Goal: Task Accomplishment & Management: Manage account settings

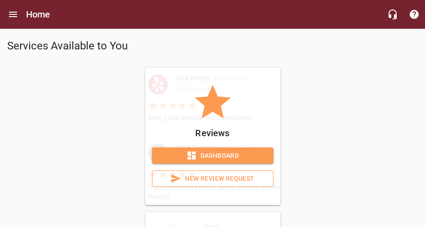
scroll to position [84, 0]
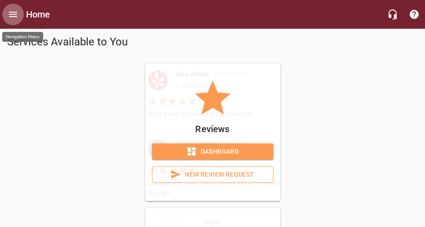
click at [11, 16] on icon "Open drawer" at bounding box center [13, 14] width 8 height 5
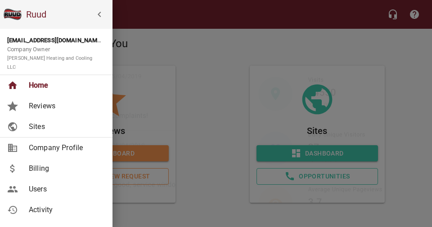
click at [194, 46] on div at bounding box center [216, 113] width 432 height 227
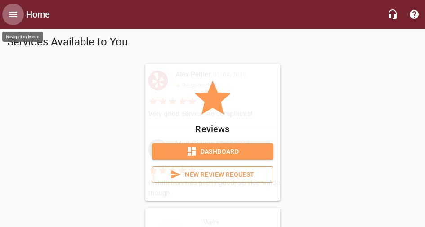
click at [14, 14] on icon "Open drawer" at bounding box center [13, 14] width 11 height 11
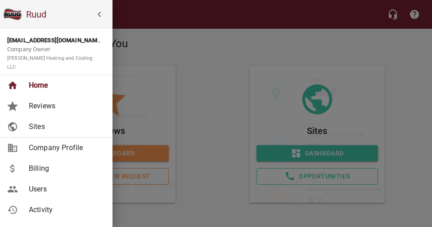
click at [193, 33] on div at bounding box center [216, 113] width 432 height 227
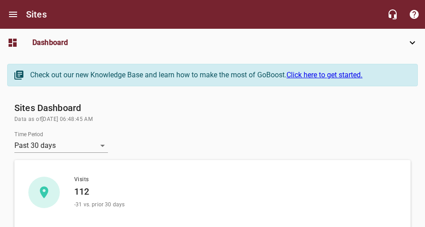
click at [0, 0] on span "Jobs" at bounding box center [0, 0] width 0 height 0
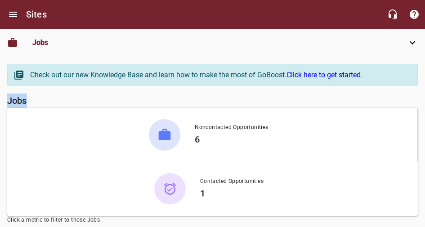
drag, startPoint x: 425, startPoint y: 63, endPoint x: 424, endPoint y: 70, distance: 6.4
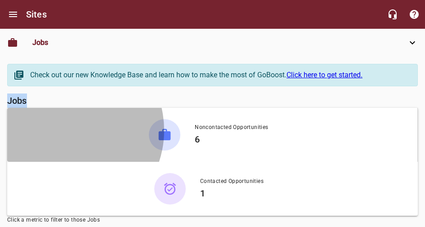
click at [188, 123] on div "Noncontacted Opportunities 6" at bounding box center [232, 134] width 88 height 23
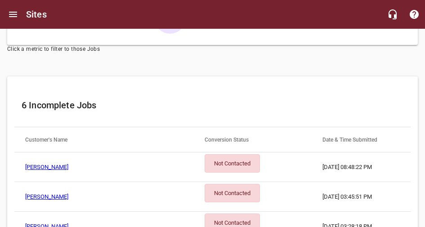
scroll to position [170, 0]
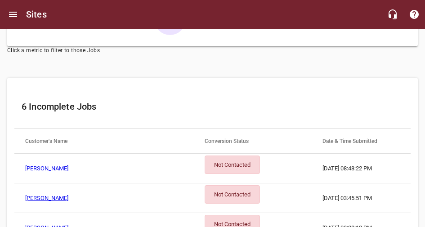
click at [68, 165] on link "[PERSON_NAME]" at bounding box center [46, 168] width 43 height 7
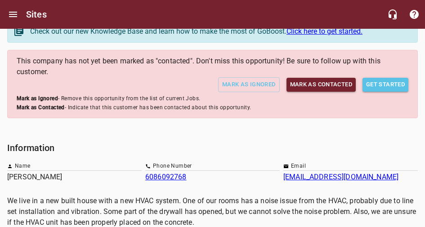
scroll to position [37, 0]
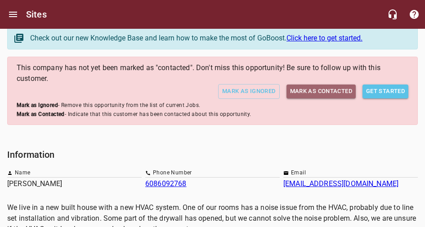
click at [322, 86] on span "Mark as Contacted" at bounding box center [321, 91] width 62 height 10
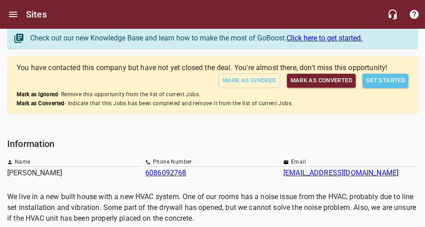
click at [0, 0] on span "Jobs" at bounding box center [0, 0] width 0 height 0
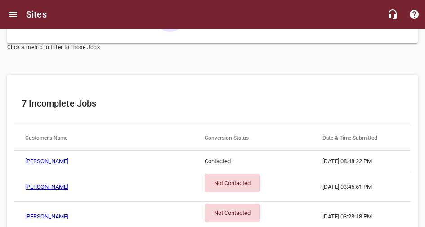
scroll to position [173, 0]
click at [68, 183] on link "[PERSON_NAME]" at bounding box center [46, 186] width 43 height 7
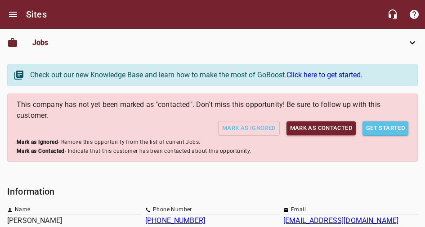
click at [323, 123] on span "Mark as Contacted" at bounding box center [321, 128] width 62 height 10
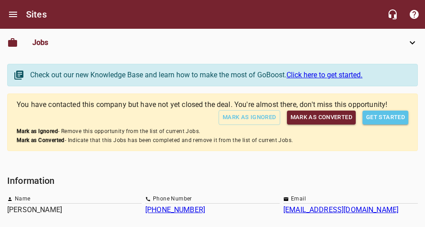
click at [0, 0] on span "Opportunities" at bounding box center [0, 0] width 0 height 0
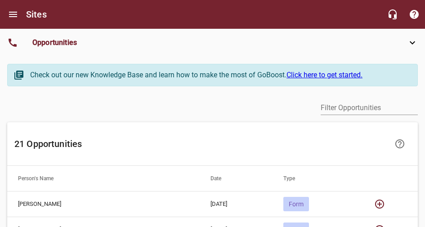
click at [0, 0] on span "Jobs" at bounding box center [0, 0] width 0 height 0
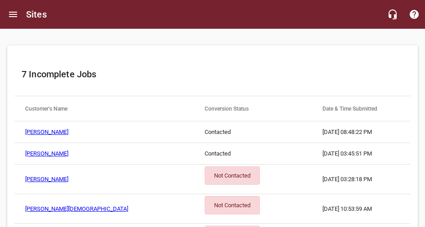
scroll to position [203, 0]
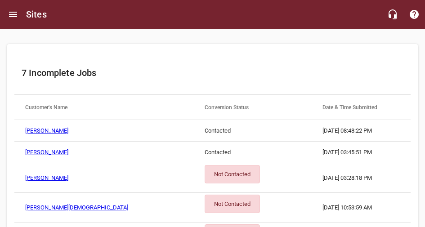
click at [68, 175] on link "[PERSON_NAME]" at bounding box center [46, 178] width 43 height 7
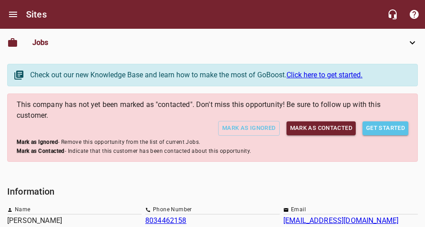
click at [326, 123] on span "Mark as Contacted" at bounding box center [321, 128] width 62 height 10
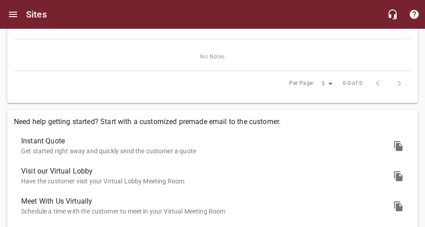
scroll to position [289, 0]
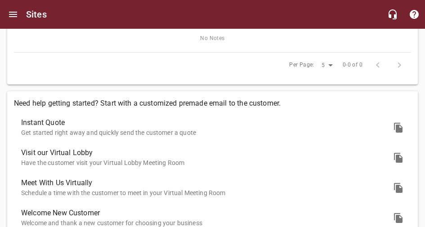
click at [0, 0] on span "Jobs" at bounding box center [0, 0] width 0 height 0
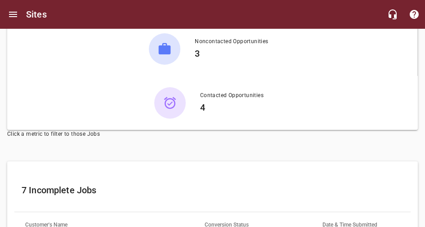
scroll to position [261, 0]
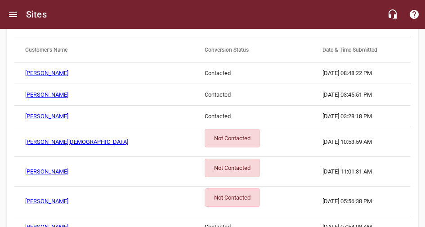
click at [128, 139] on link "[PERSON_NAME][DEMOGRAPHIC_DATA]" at bounding box center [76, 142] width 103 height 7
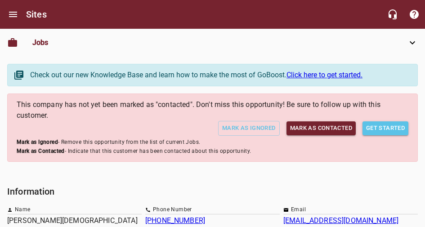
click at [325, 122] on button "Mark as Contacted" at bounding box center [321, 129] width 69 height 14
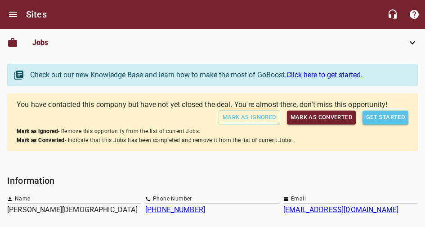
click at [0, 0] on span "Jobs" at bounding box center [0, 0] width 0 height 0
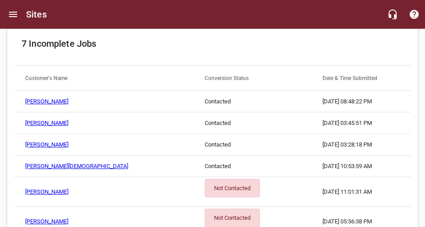
scroll to position [235, 0]
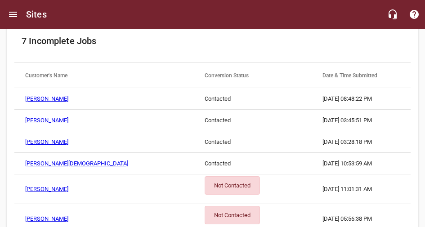
click at [68, 186] on link "[PERSON_NAME]" at bounding box center [46, 189] width 43 height 7
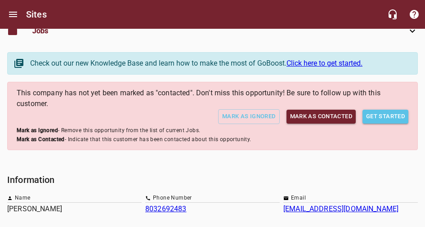
scroll to position [7, 0]
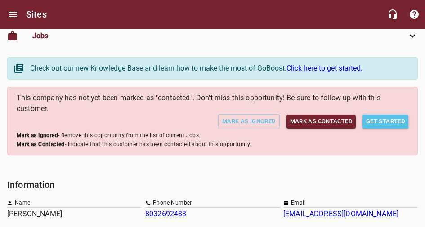
click at [325, 117] on span "Mark as Contacted" at bounding box center [321, 122] width 62 height 10
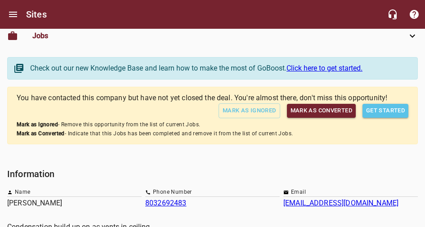
click at [0, 0] on span "Jobs" at bounding box center [0, 0] width 0 height 0
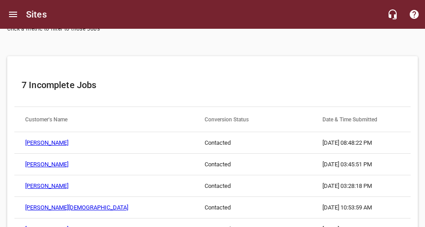
scroll to position [244, 0]
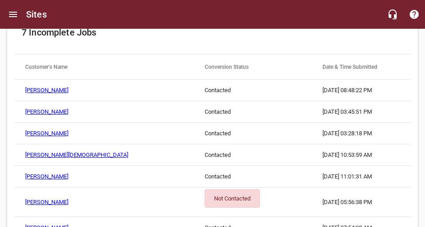
click at [68, 199] on link "[PERSON_NAME]" at bounding box center [46, 202] width 43 height 7
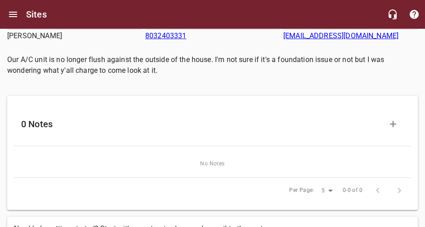
scroll to position [182, 0]
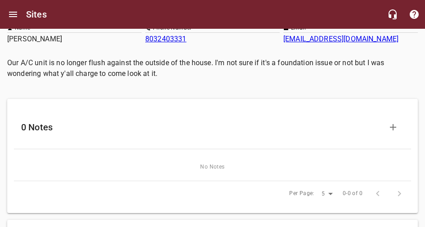
click at [0, 0] on span "Jobs" at bounding box center [0, 0] width 0 height 0
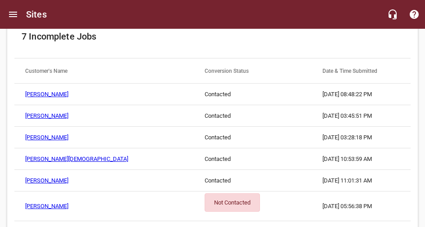
scroll to position [242, 0]
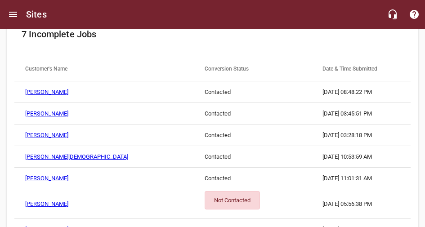
click at [68, 201] on link "[PERSON_NAME]" at bounding box center [46, 204] width 43 height 7
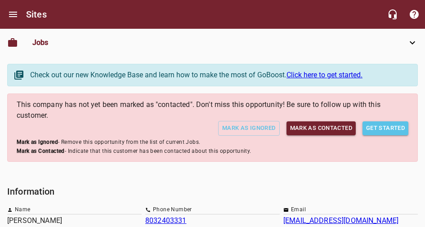
click at [322, 123] on span "Mark as Contacted" at bounding box center [321, 128] width 62 height 10
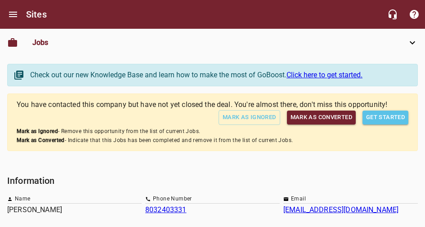
click at [0, 0] on span "Jobs" at bounding box center [0, 0] width 0 height 0
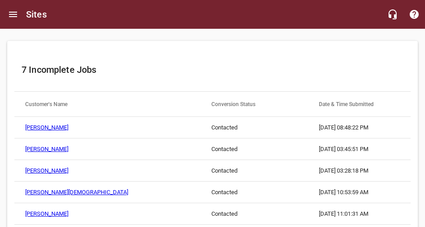
scroll to position [212, 0]
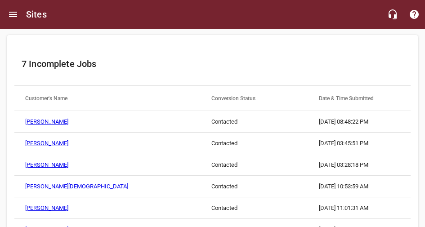
click at [68, 162] on link "[PERSON_NAME]" at bounding box center [46, 165] width 43 height 7
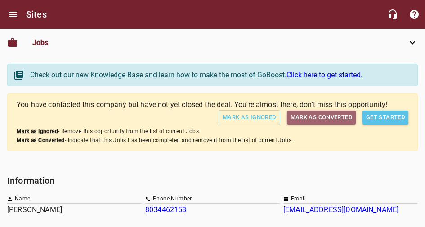
click at [327, 113] on span "Mark as Converted" at bounding box center [322, 118] width 62 height 10
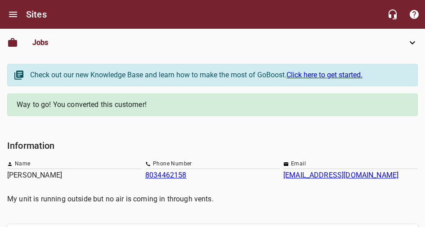
click at [0, 0] on span "Jobs" at bounding box center [0, 0] width 0 height 0
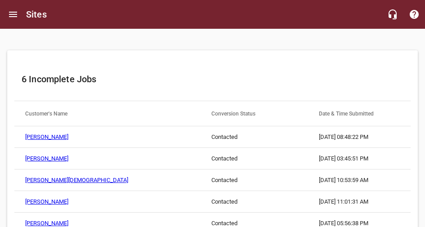
scroll to position [198, 0]
click at [68, 155] on link "[PERSON_NAME]" at bounding box center [46, 158] width 43 height 7
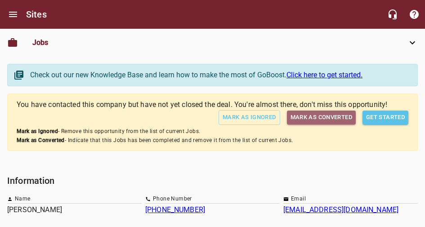
click at [323, 113] on span "Mark as Converted" at bounding box center [322, 118] width 62 height 10
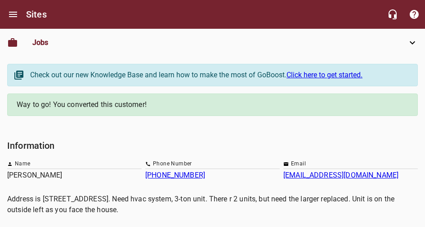
click at [0, 0] on span "Jobs" at bounding box center [0, 0] width 0 height 0
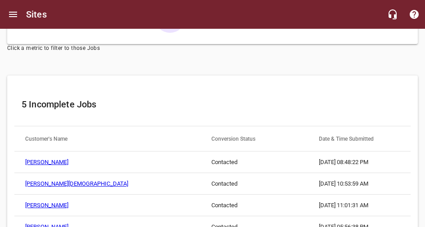
scroll to position [175, 0]
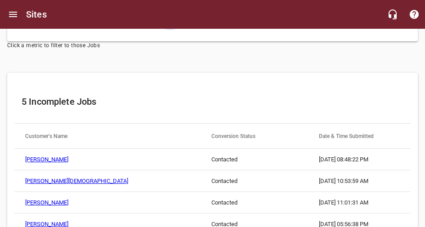
click at [128, 178] on link "[PERSON_NAME][DEMOGRAPHIC_DATA]" at bounding box center [76, 181] width 103 height 7
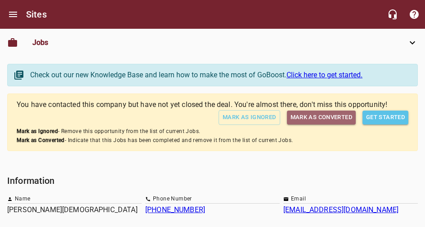
click at [324, 113] on span "Mark as Converted" at bounding box center [322, 118] width 62 height 10
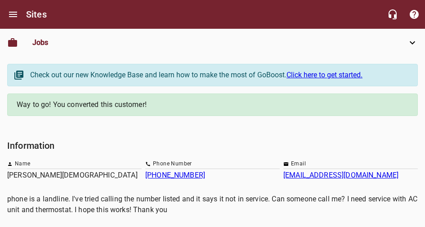
click at [0, 0] on link "Jobs" at bounding box center [0, 0] width 0 height 0
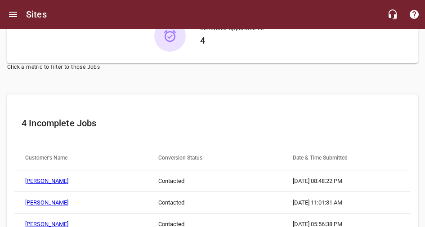
scroll to position [171, 0]
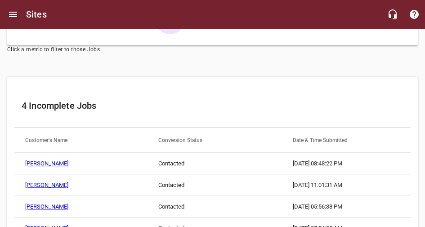
click at [68, 182] on link "[PERSON_NAME]" at bounding box center [46, 185] width 43 height 7
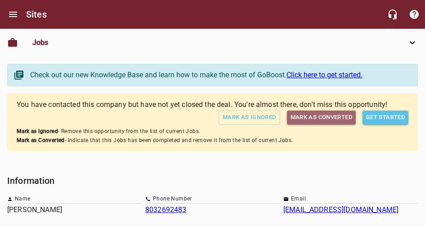
click at [312, 114] on span "Mark as Converted" at bounding box center [322, 118] width 62 height 10
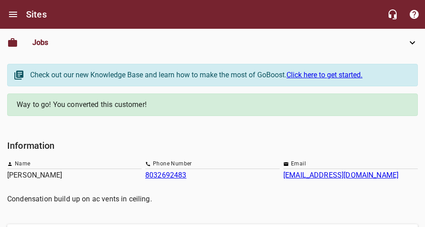
click at [0, 0] on span "Jobs" at bounding box center [0, 0] width 0 height 0
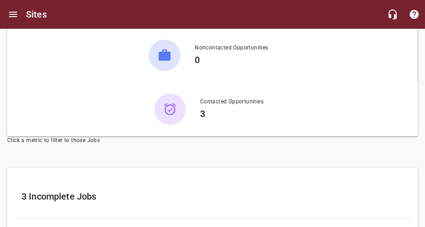
scroll to position [149, 0]
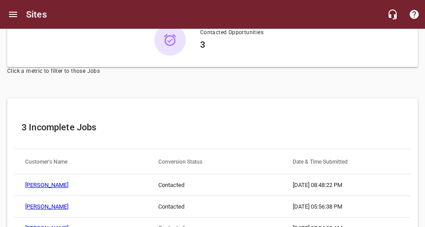
click at [68, 203] on link "[PERSON_NAME]" at bounding box center [46, 206] width 43 height 7
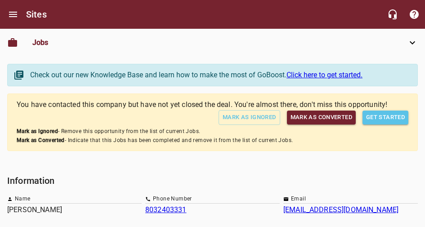
click at [0, 0] on span "Jobs" at bounding box center [0, 0] width 0 height 0
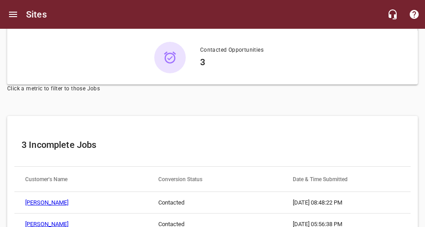
scroll to position [149, 0]
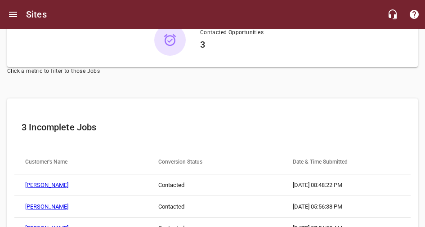
click at [68, 225] on link "[PERSON_NAME]" at bounding box center [46, 228] width 43 height 7
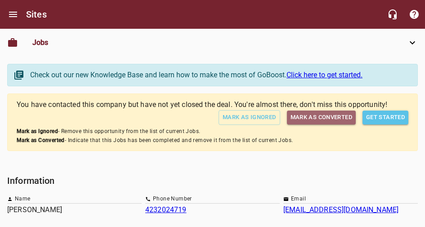
click at [324, 113] on span "Mark as Converted" at bounding box center [322, 118] width 62 height 10
